Goal: Transaction & Acquisition: Book appointment/travel/reservation

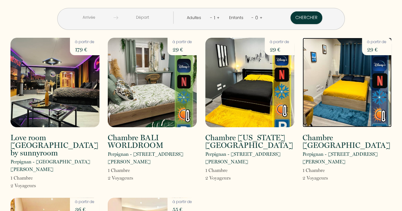
click at [340, 83] on img at bounding box center [347, 83] width 89 height 90
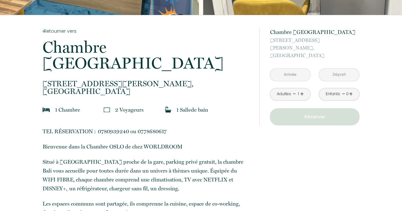
scroll to position [101, 0]
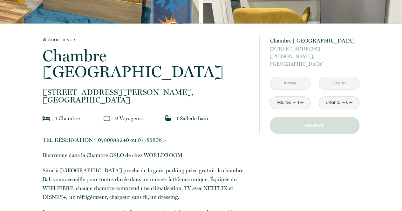
click at [294, 78] on input "text" at bounding box center [290, 83] width 40 height 12
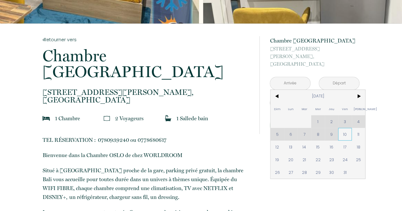
click at [345, 128] on span "10" at bounding box center [345, 134] width 14 height 13
type input "[DATE]"
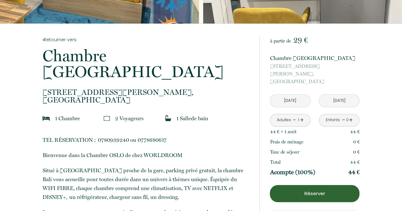
click at [301, 115] on link "+" at bounding box center [302, 120] width 4 height 10
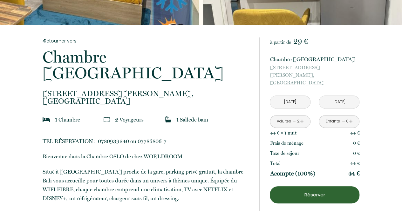
scroll to position [0, 0]
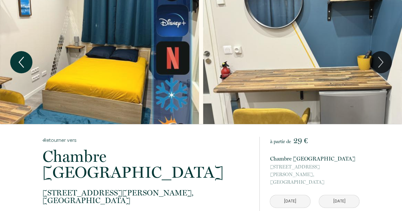
click at [21, 62] on icon "Previous" at bounding box center [21, 62] width 13 height 19
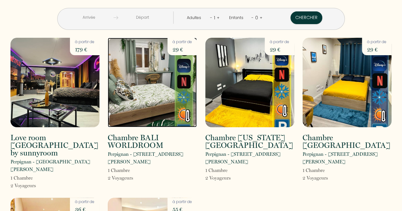
click at [133, 96] on img at bounding box center [152, 83] width 89 height 90
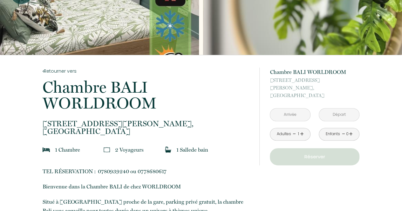
scroll to position [77, 0]
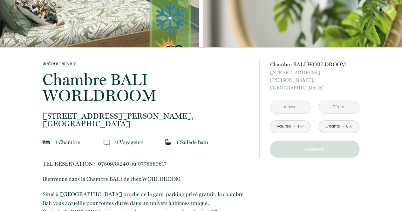
click at [294, 101] on input "text" at bounding box center [290, 107] width 40 height 12
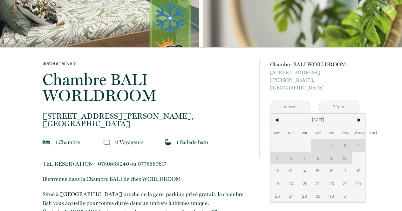
click at [345, 151] on div "Dim Lun Mar Mer Jeu Ven Sam 1 2 3 4 5 6 7 8 9 10 11 12 13 14 15 16 17 18 19 20 …" at bounding box center [318, 158] width 95 height 89
click at [346, 148] on div "Dim Lun Mar Mer Jeu Ven Sam 1 2 3 4 5 6 7 8 9 10 11 12 13 14 15 16 17 18 19 20 …" at bounding box center [318, 158] width 95 height 89
click at [348, 150] on div "Dim Lun Mar Mer Jeu Ven Sam 1 2 3 4 5 6 7 8 9 10 11 12 13 14 15 16 17 18 19 20 …" at bounding box center [318, 158] width 95 height 89
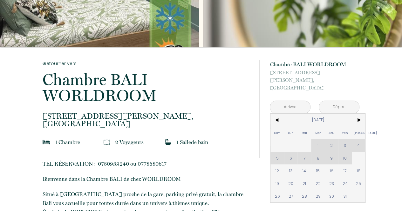
drag, startPoint x: 316, startPoint y: 136, endPoint x: 337, endPoint y: 143, distance: 22.0
click at [337, 143] on div "Dim Lun Mar Mer Jeu Ven Sam 1 2 3 4 5 6 7 8 9 10 11 12 13 14 15 16 17 18 19 20 …" at bounding box center [318, 158] width 95 height 89
click at [346, 147] on div "Dim Lun Mar Mer Jeu Ven Sam 1 2 3 4 5 6 7 8 9 10 11 12 13 14 15 16 17 18 19 20 …" at bounding box center [318, 158] width 95 height 89
click at [355, 152] on span "11" at bounding box center [359, 158] width 14 height 13
click at [346, 151] on div "à partir de 29 € Chambre BALI WORLDROOM [STREET_ADDRESS][PERSON_NAME] < [DATE] …" at bounding box center [309, 108] width 100 height 123
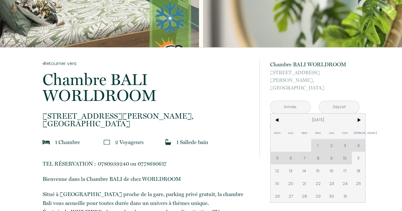
click at [346, 151] on div "à partir de 29 € Chambre BALI WORLDROOM [STREET_ADDRESS][PERSON_NAME] < [DATE] …" at bounding box center [309, 108] width 100 height 123
type input "[DATE]"
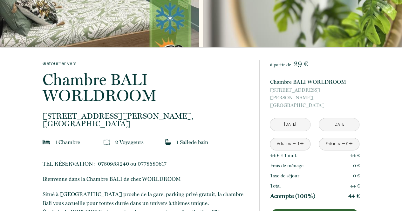
click at [289, 101] on p "[STREET_ADDRESS][PERSON_NAME]" at bounding box center [315, 97] width 90 height 23
click at [298, 95] on p "[STREET_ADDRESS][PERSON_NAME]" at bounding box center [315, 97] width 90 height 23
click at [293, 119] on input "[DATE]" at bounding box center [290, 125] width 40 height 12
click at [286, 119] on input "[DATE]" at bounding box center [290, 125] width 40 height 12
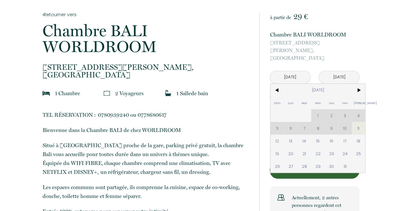
scroll to position [127, 0]
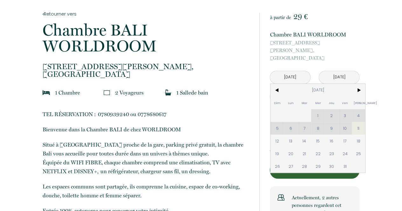
click at [348, 119] on div "Dim Lun Mar Mer Jeu Ven Sam 1 2 3 4 5 6 7 8 9 10 11 12 13 14 15 16 17 18 19 20 …" at bounding box center [318, 128] width 95 height 89
click at [346, 119] on div "Dim Lun Mar Mer Jeu Ven Sam 1 2 3 4 5 6 7 8 9 10 11 12 13 14 15 16 17 18 19 20 …" at bounding box center [318, 128] width 95 height 89
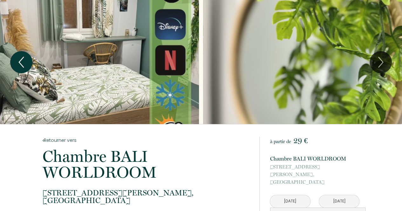
click at [21, 55] on icon "Previous" at bounding box center [21, 62] width 13 height 19
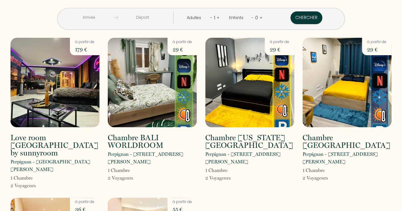
click at [110, 18] on input "text" at bounding box center [89, 17] width 49 height 12
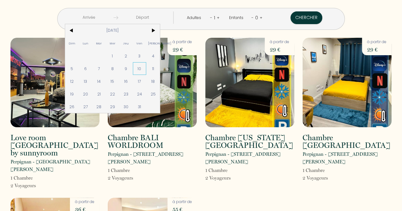
click at [147, 68] on span "10" at bounding box center [140, 68] width 14 height 13
type input "[DATE]"
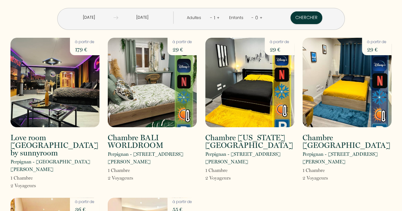
click at [213, 19] on div "1" at bounding box center [214, 18] width 4 height 10
click at [217, 17] on link "+" at bounding box center [218, 18] width 3 height 6
click at [291, 18] on button "Chercher" at bounding box center [307, 17] width 32 height 13
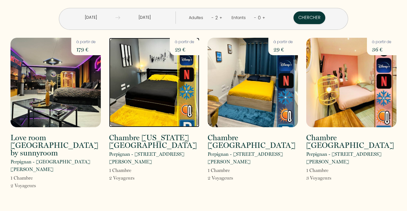
click at [172, 110] on img at bounding box center [154, 83] width 90 height 90
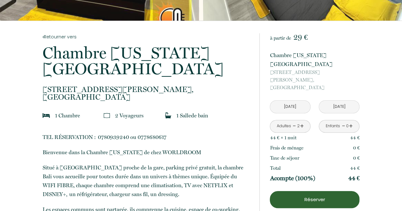
scroll to position [104, 0]
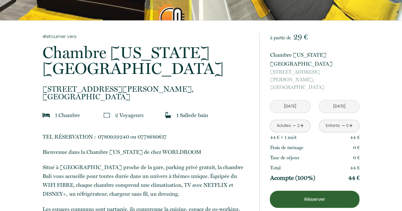
click at [294, 121] on link "-" at bounding box center [294, 126] width 3 height 10
click at [302, 121] on link "+" at bounding box center [302, 126] width 4 height 10
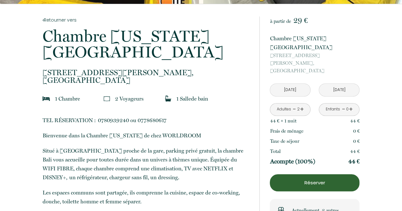
scroll to position [0, 0]
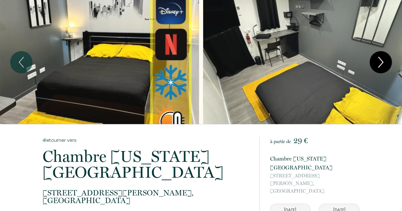
click at [376, 61] on icon "Next" at bounding box center [380, 62] width 13 height 19
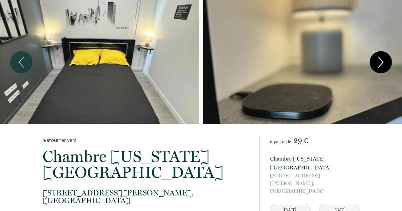
click at [376, 61] on icon "Next" at bounding box center [380, 62] width 13 height 19
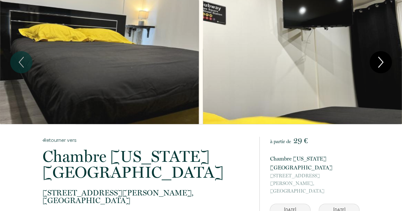
click at [376, 61] on icon "Next" at bounding box center [380, 62] width 13 height 19
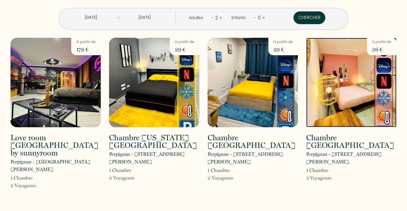
click at [355, 108] on img at bounding box center [351, 83] width 90 height 90
click at [334, 116] on img at bounding box center [351, 83] width 90 height 90
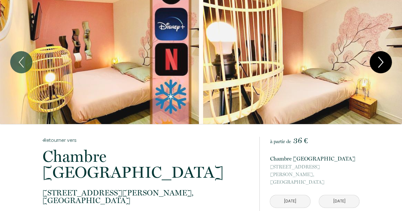
click at [383, 61] on icon "Next" at bounding box center [381, 62] width 4 height 10
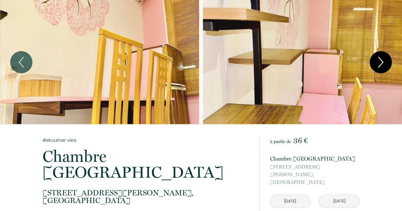
click at [383, 61] on icon "Next" at bounding box center [381, 62] width 4 height 10
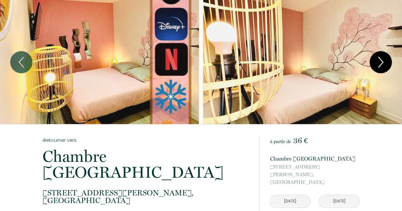
click at [383, 61] on icon "Next" at bounding box center [381, 62] width 4 height 10
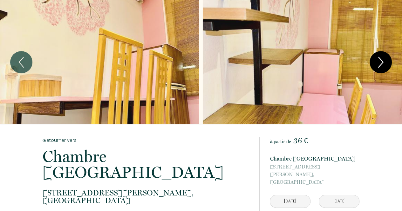
click at [383, 61] on icon "Next" at bounding box center [380, 62] width 13 height 19
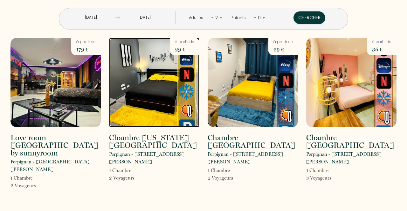
click at [160, 101] on img at bounding box center [154, 83] width 90 height 90
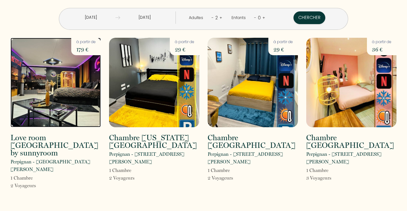
click at [63, 106] on img at bounding box center [55, 83] width 90 height 90
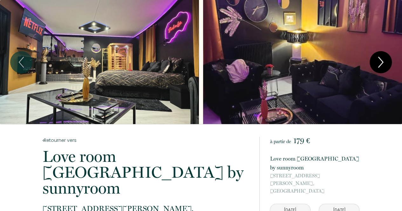
click at [377, 59] on icon "Next" at bounding box center [380, 62] width 13 height 19
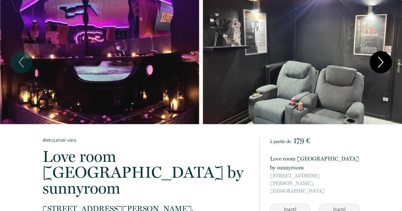
click at [376, 58] on icon "Next" at bounding box center [380, 62] width 13 height 19
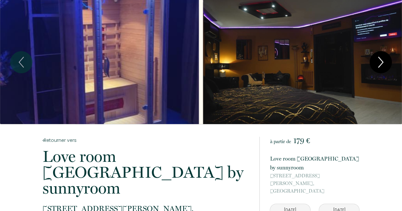
click at [376, 58] on icon "Next" at bounding box center [380, 62] width 13 height 19
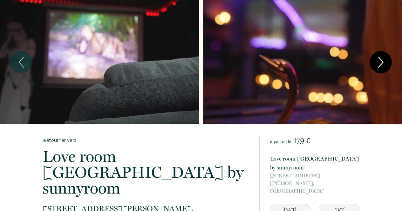
click at [376, 58] on icon "Next" at bounding box center [380, 62] width 13 height 19
